Goal: Task Accomplishment & Management: Use online tool/utility

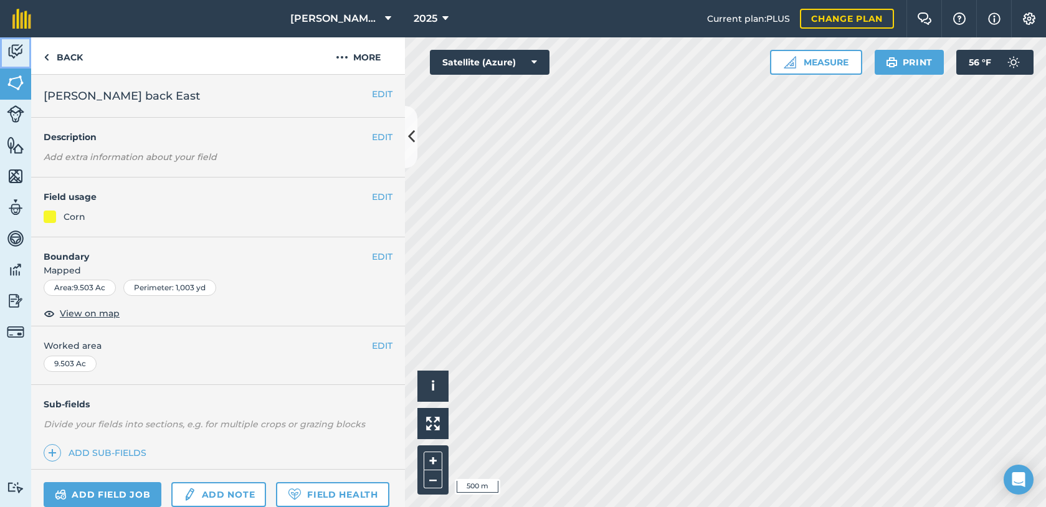
click at [14, 57] on img at bounding box center [15, 51] width 17 height 19
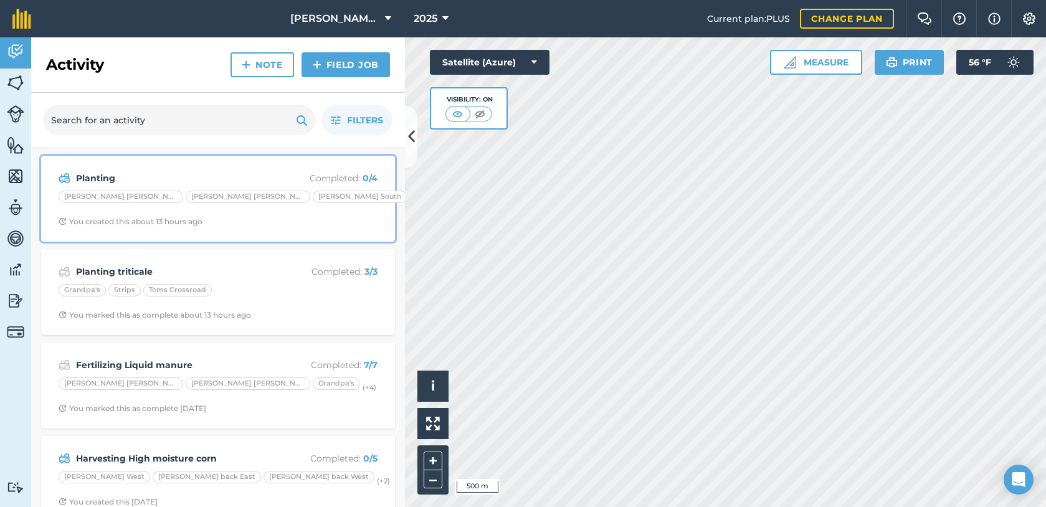
click at [334, 205] on div "[PERSON_NAME] [PERSON_NAME] [PERSON_NAME] [PERSON_NAME] South (+ 1 )" at bounding box center [218, 199] width 319 height 16
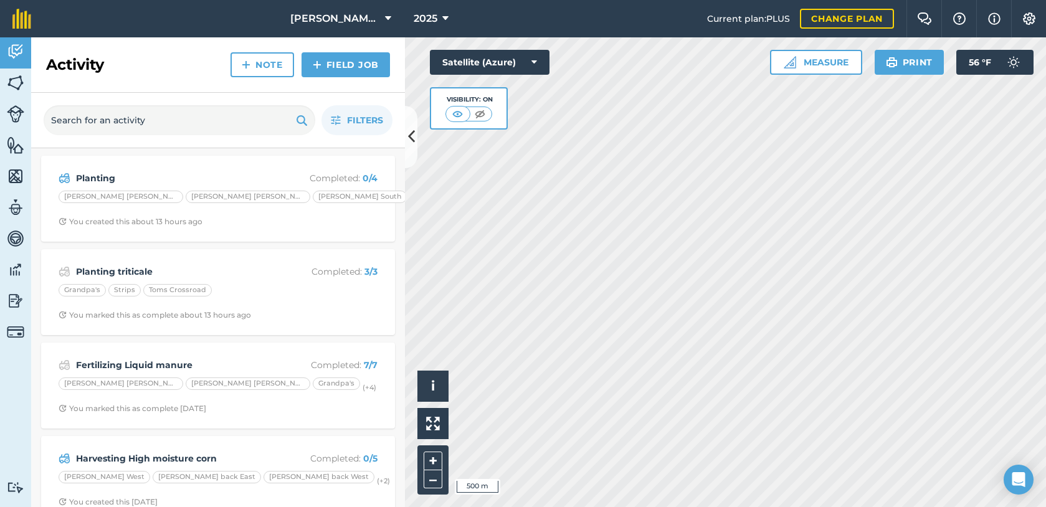
click at [334, 205] on div "Activity Note Field Job Filters Planting Completed : 0 / 4 [PERSON_NAME] [PERSO…" at bounding box center [218, 272] width 374 height 470
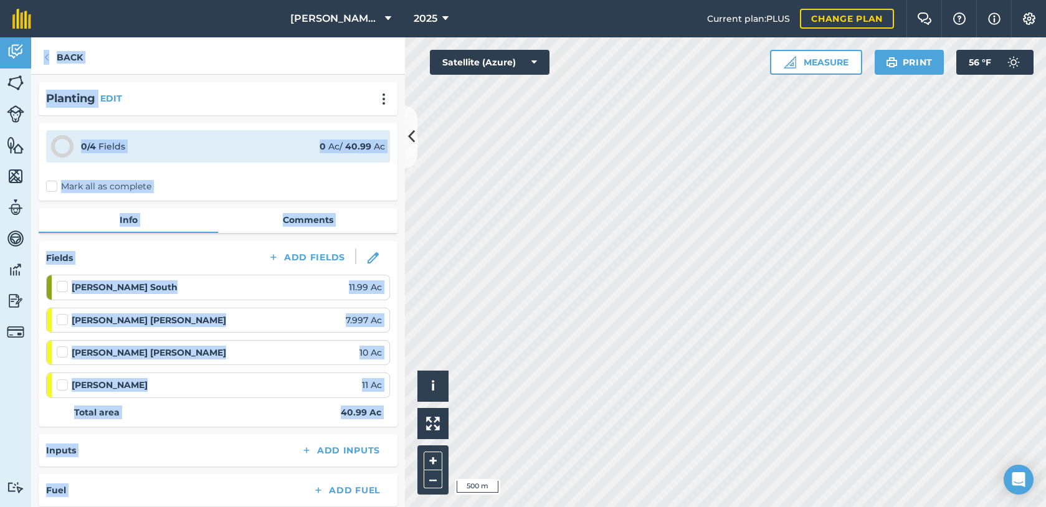
click at [245, 42] on div "Back" at bounding box center [218, 55] width 374 height 37
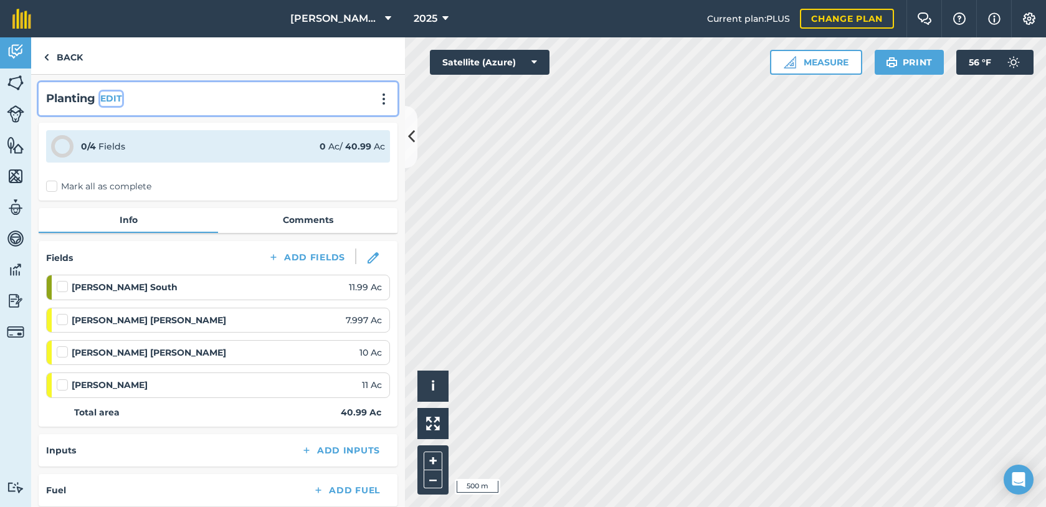
click at [118, 104] on button "EDIT" at bounding box center [111, 99] width 22 height 14
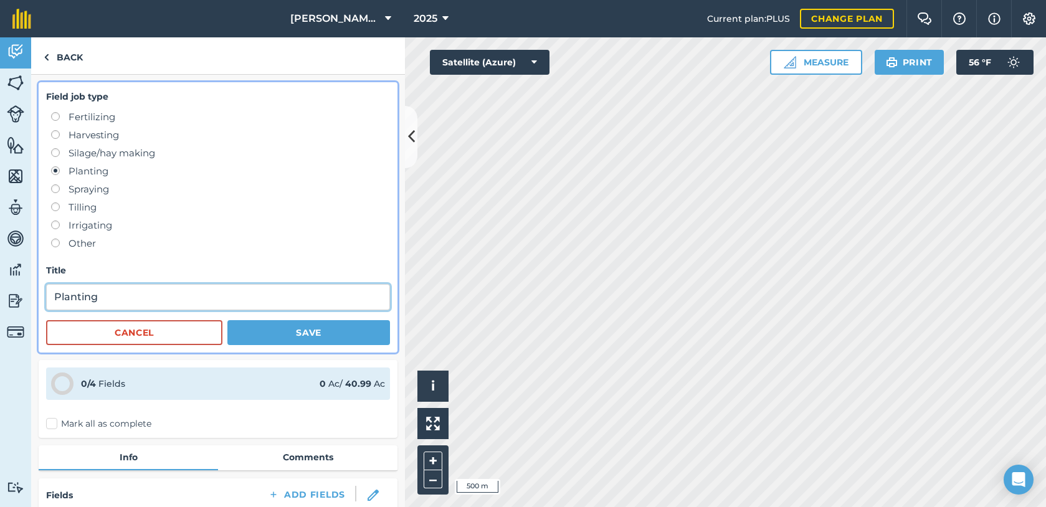
click at [144, 300] on input "Planting" at bounding box center [218, 297] width 344 height 26
type input "Planting cover crop"
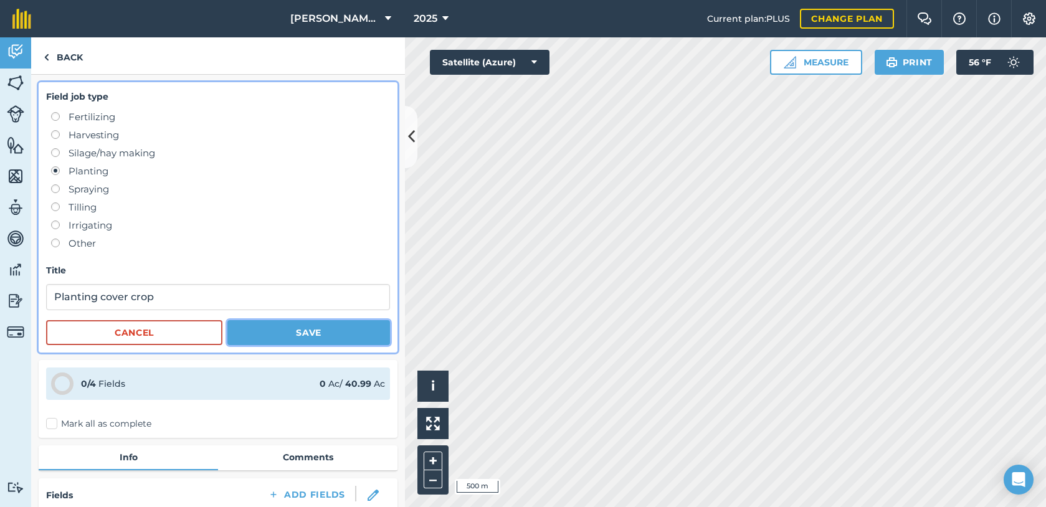
click at [278, 324] on button "Save" at bounding box center [308, 332] width 163 height 25
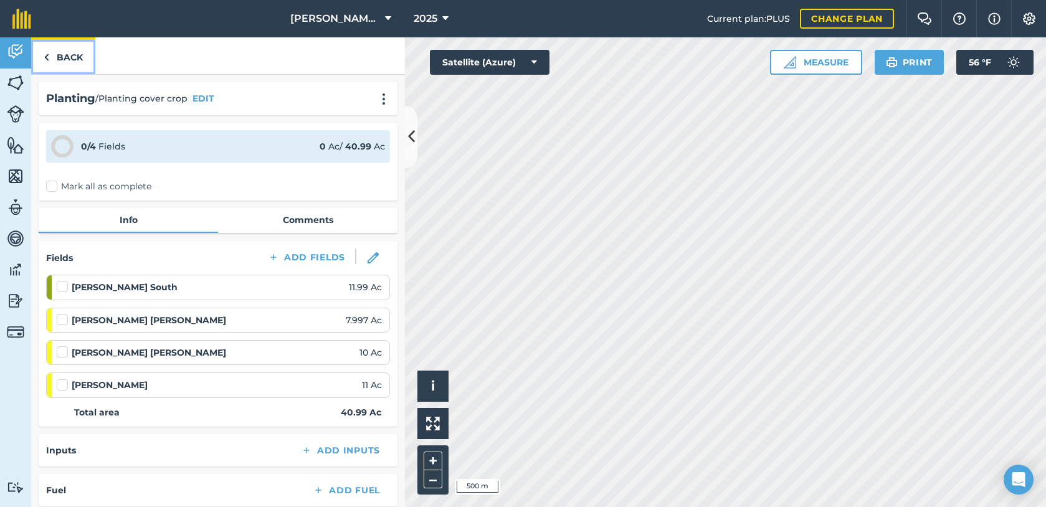
click at [61, 60] on link "Back" at bounding box center [63, 55] width 64 height 37
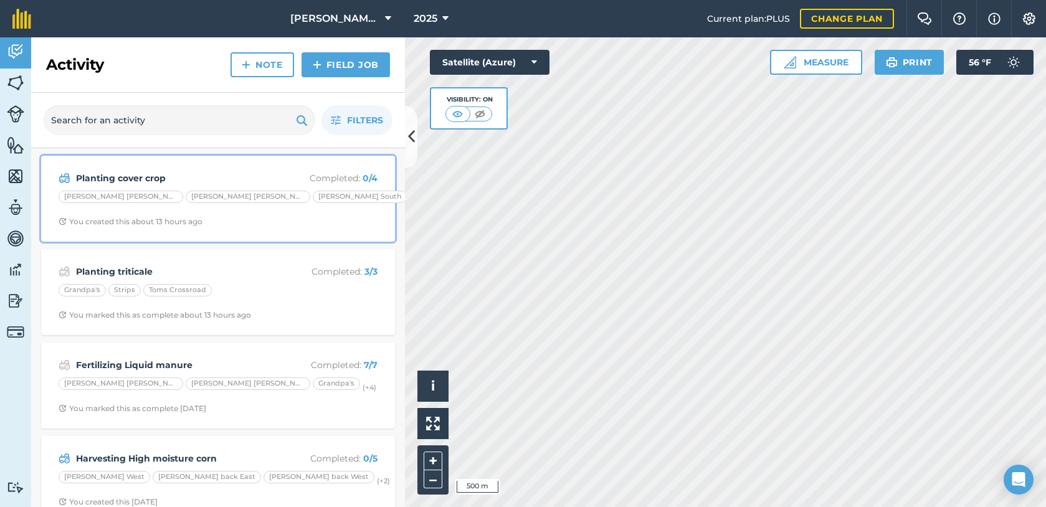
click at [269, 169] on div "Planting cover crop Completed : 0 / 4 [PERSON_NAME] [PERSON_NAME] [PERSON_NAME]…" at bounding box center [218, 198] width 339 height 71
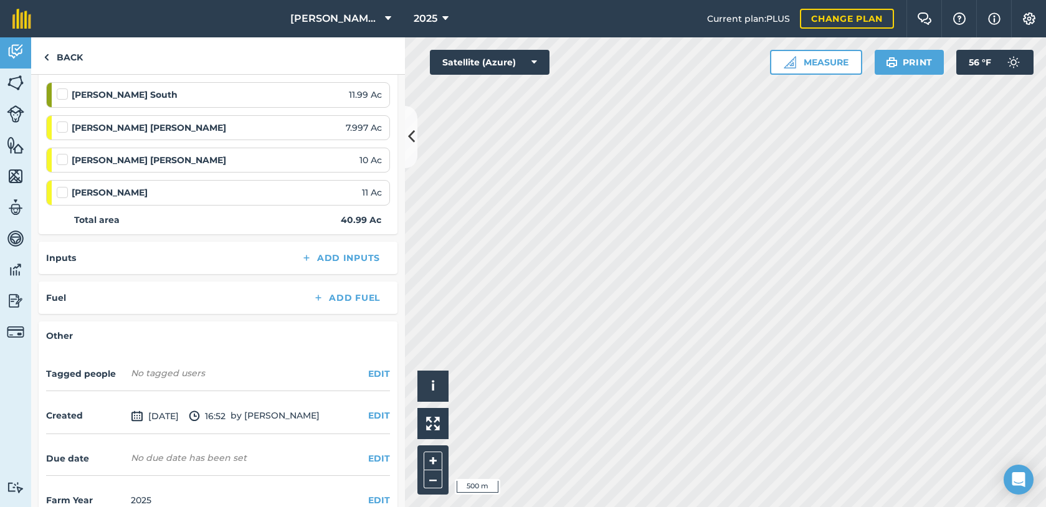
scroll to position [218, 0]
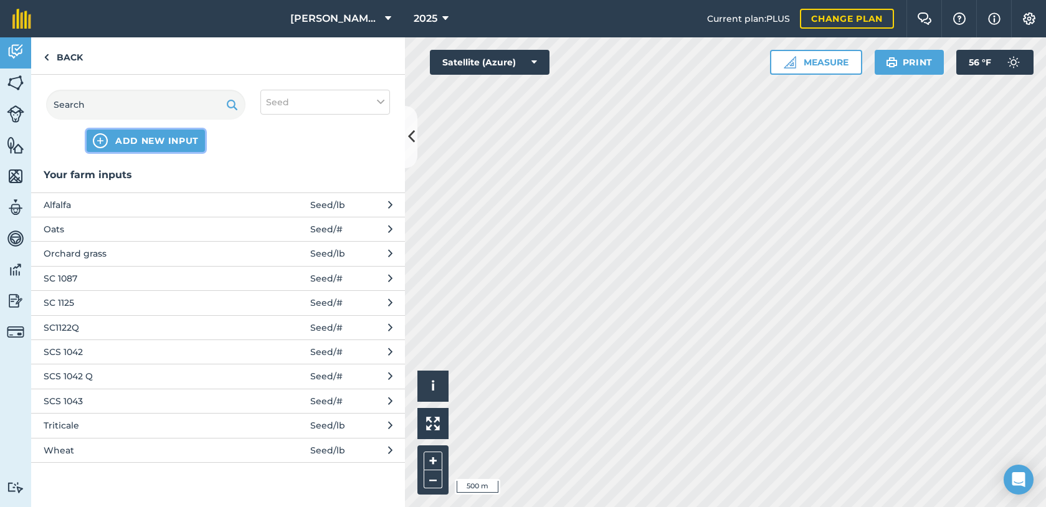
click at [100, 143] on img at bounding box center [100, 140] width 15 height 15
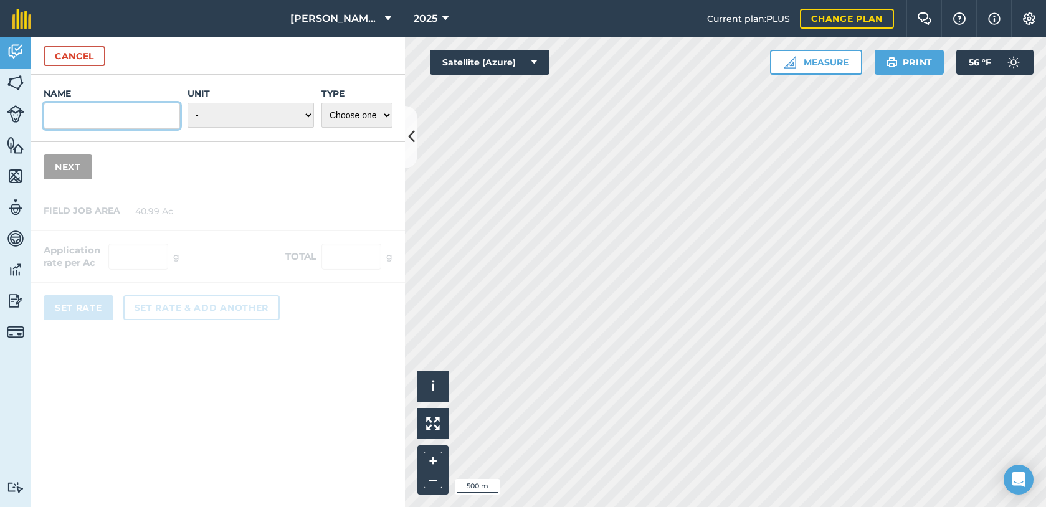
click at [106, 122] on input "Name" at bounding box center [112, 116] width 136 height 26
type input "Rye"
click at [221, 121] on select "- Grams/g Kilograms/kg Metric tonnes/t Millilitres/ml Litres/L Ounces/oz Pounds…" at bounding box center [250, 115] width 126 height 25
select select "POUNDS"
click at [187, 103] on select "- Grams/g Kilograms/kg Metric tonnes/t Millilitres/ml Litres/L Ounces/oz Pounds…" at bounding box center [250, 115] width 126 height 25
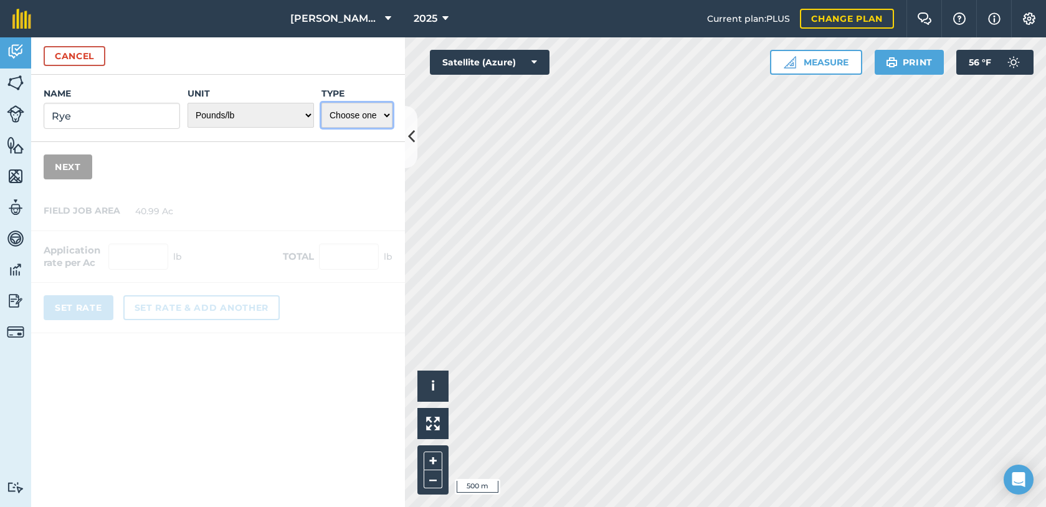
click at [386, 114] on select "Choose one Fertilizer Seed Spray Fuel Other" at bounding box center [356, 115] width 71 height 25
select select "SEED"
click at [321, 103] on select "Choose one Fertilizer Seed Spray Fuel Other" at bounding box center [356, 115] width 71 height 25
click at [72, 167] on button "Next" at bounding box center [68, 166] width 49 height 25
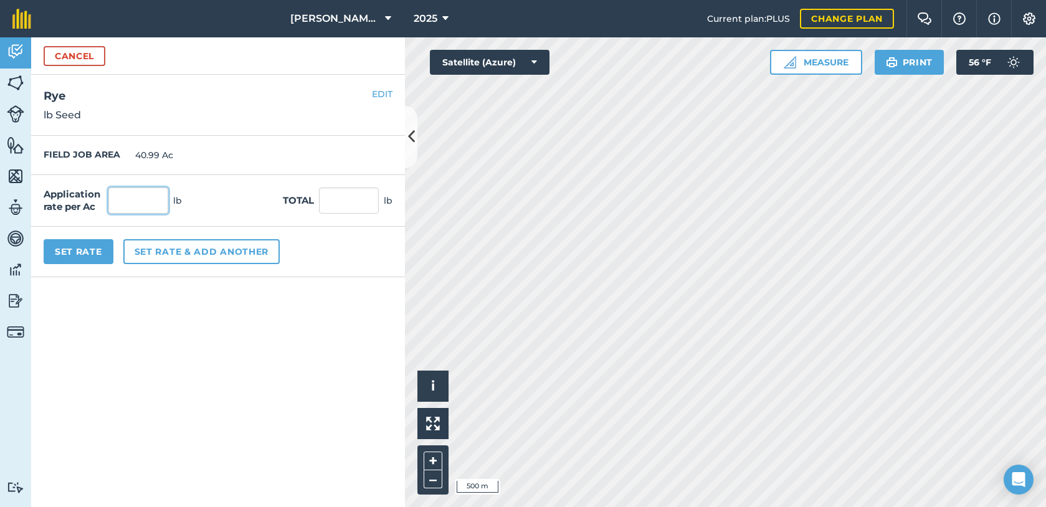
click at [154, 206] on input "text" at bounding box center [138, 200] width 60 height 26
type input "50"
type input "2,049.5"
click at [84, 247] on button "Set Rate" at bounding box center [79, 251] width 70 height 25
